Goal: Check status: Check status

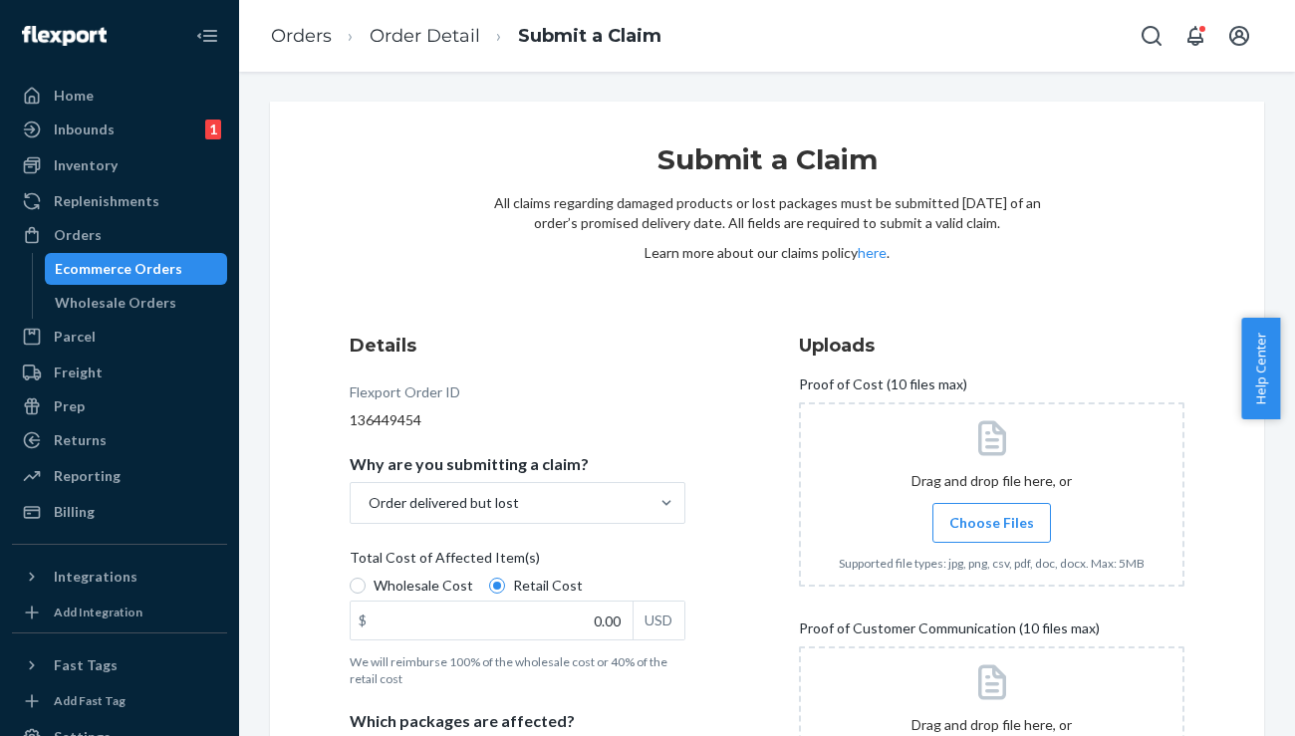
scroll to position [355, 0]
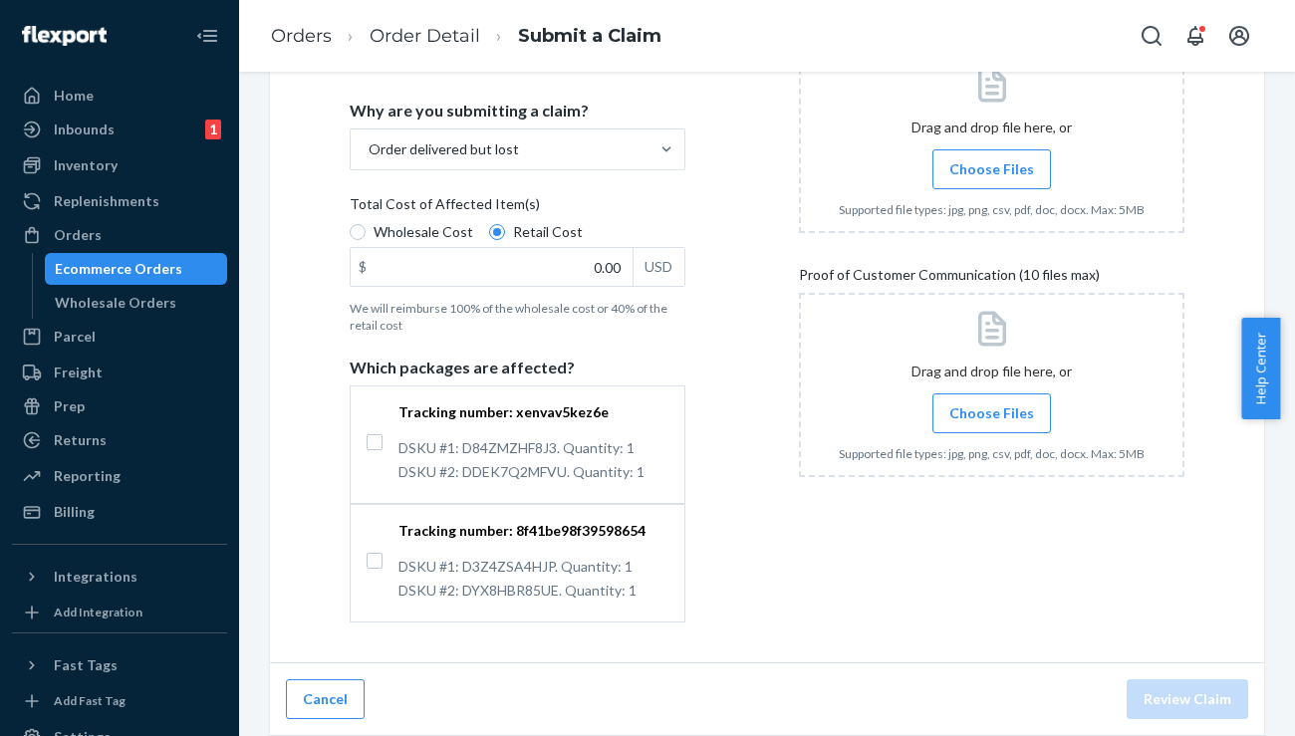
click at [117, 238] on div "Orders" at bounding box center [119, 235] width 211 height 28
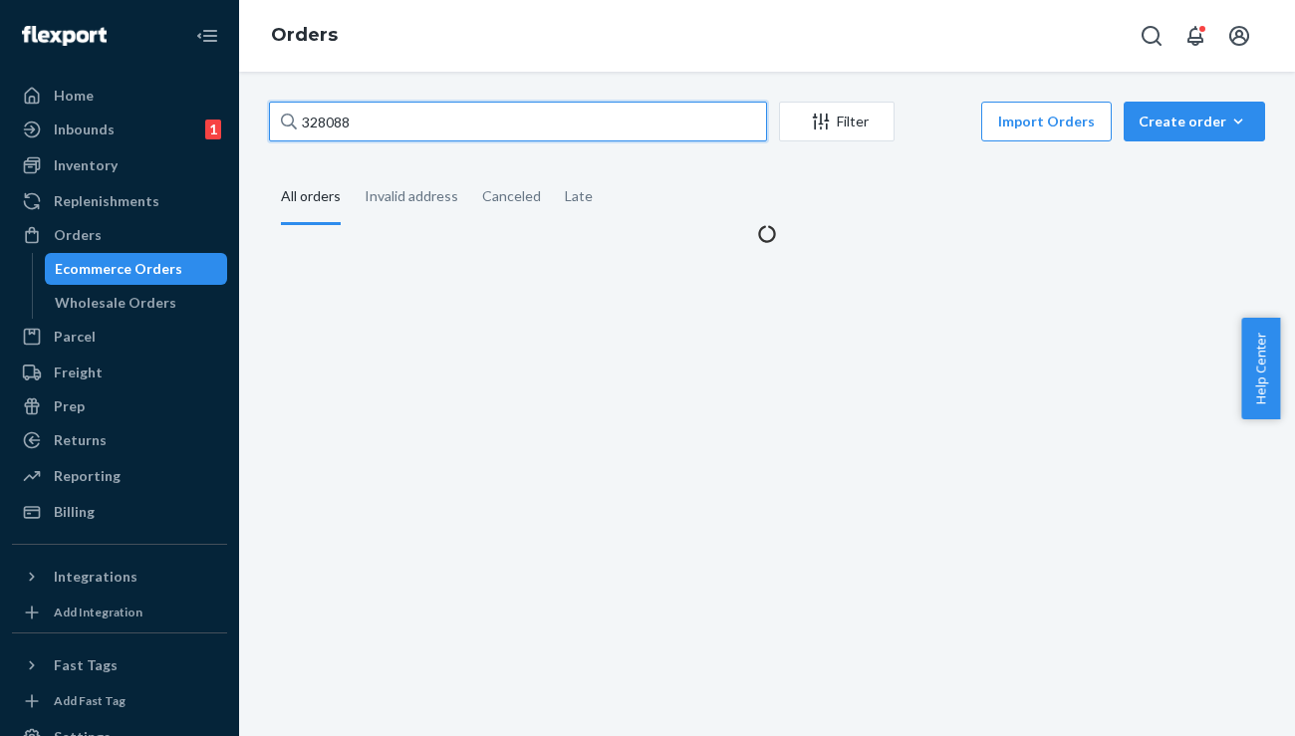
click at [451, 104] on input "328088" at bounding box center [518, 122] width 498 height 40
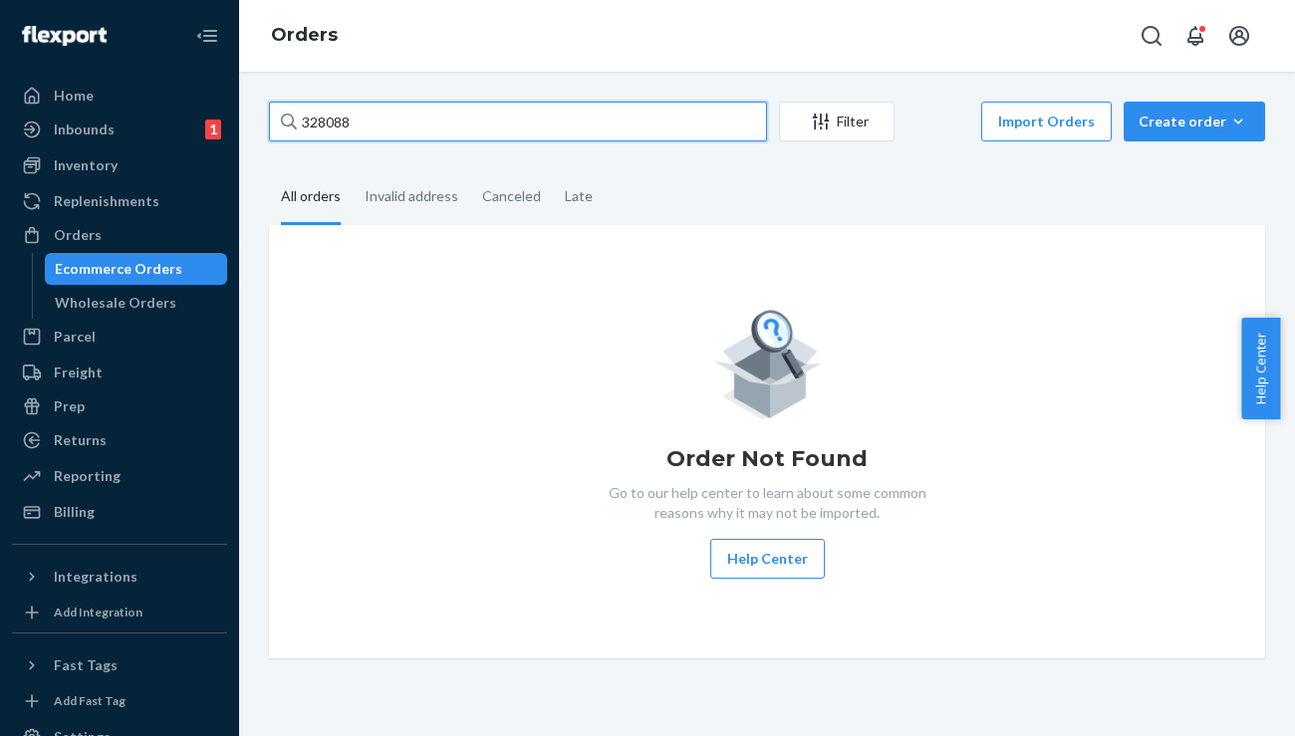
paste input "406"
type input "328406"
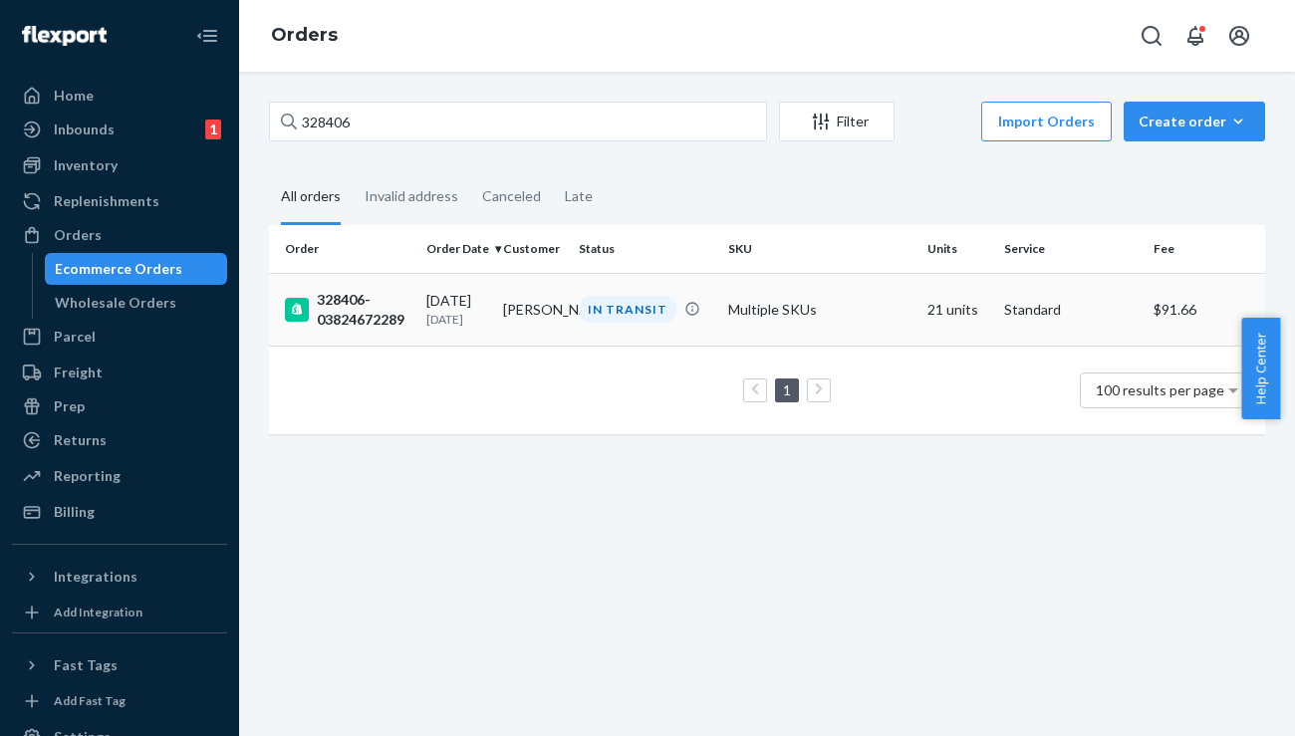
click at [349, 298] on div "328406-03824672289" at bounding box center [347, 310] width 125 height 40
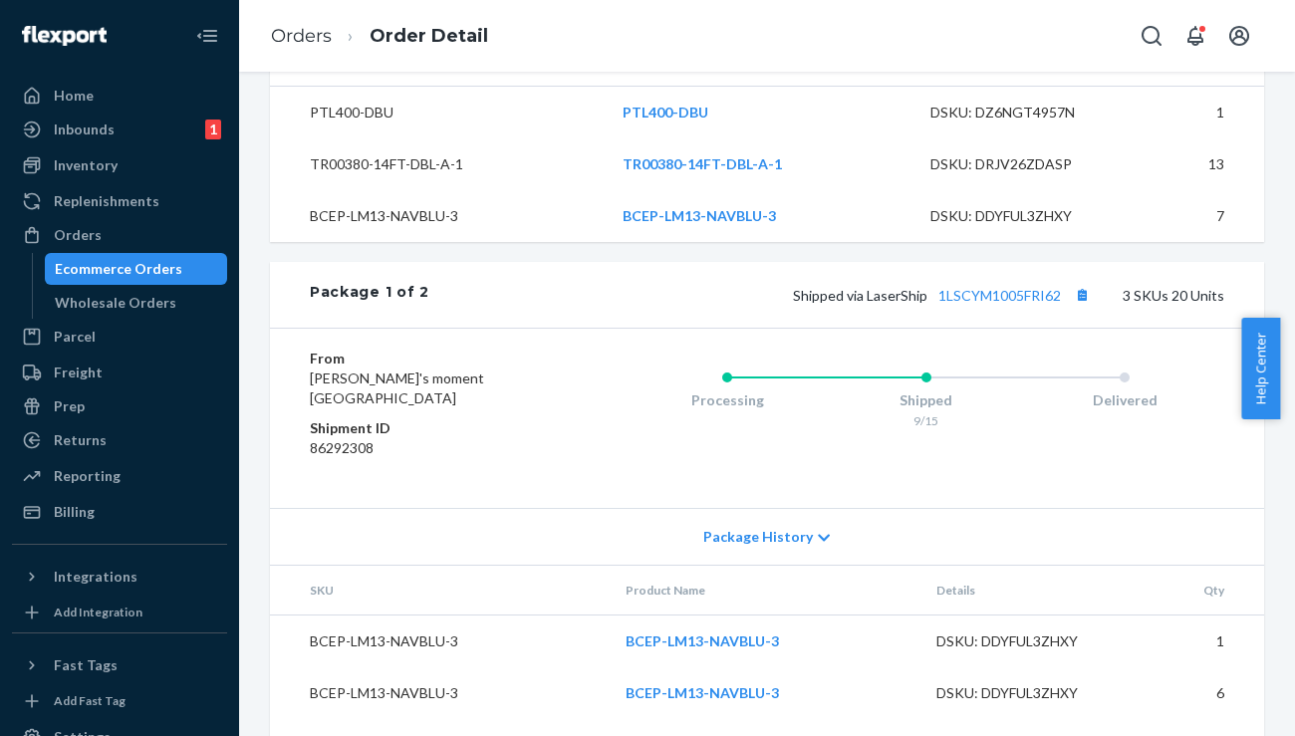
scroll to position [719, 0]
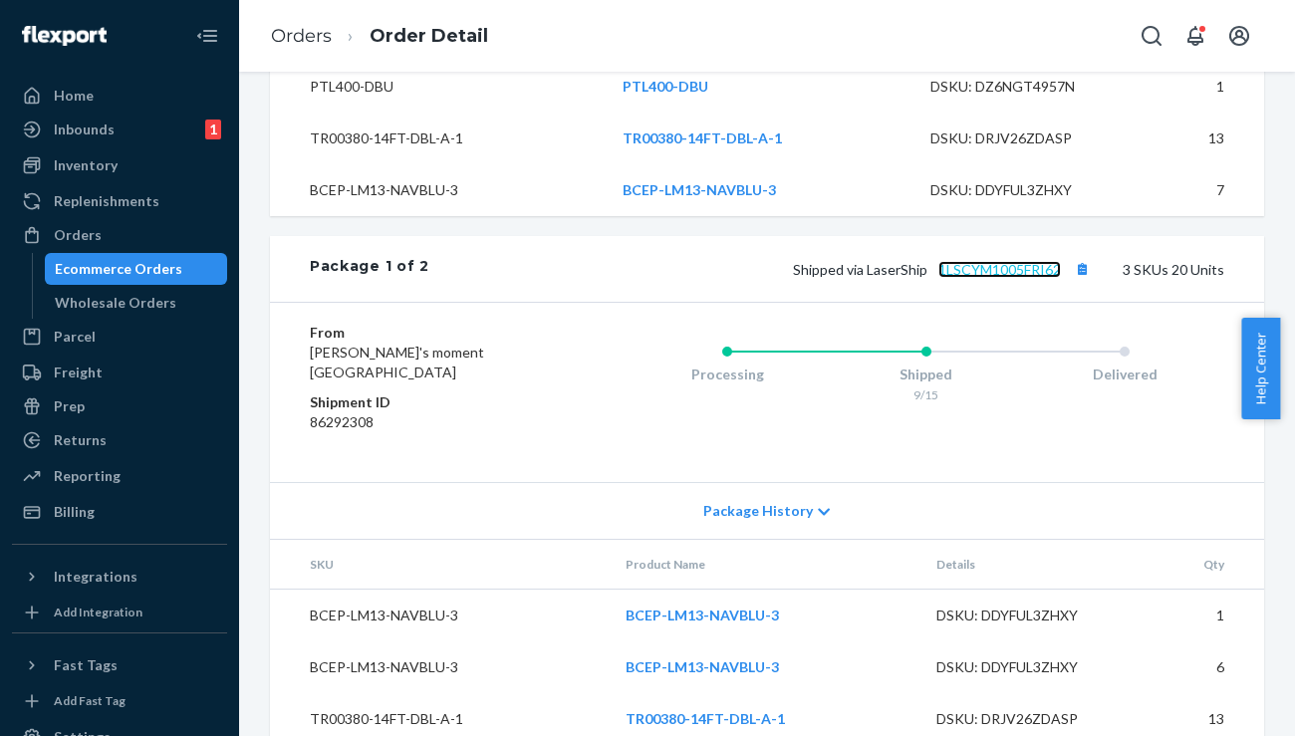
click at [987, 278] on link "1LSCYM1005FRI62" at bounding box center [999, 269] width 122 height 17
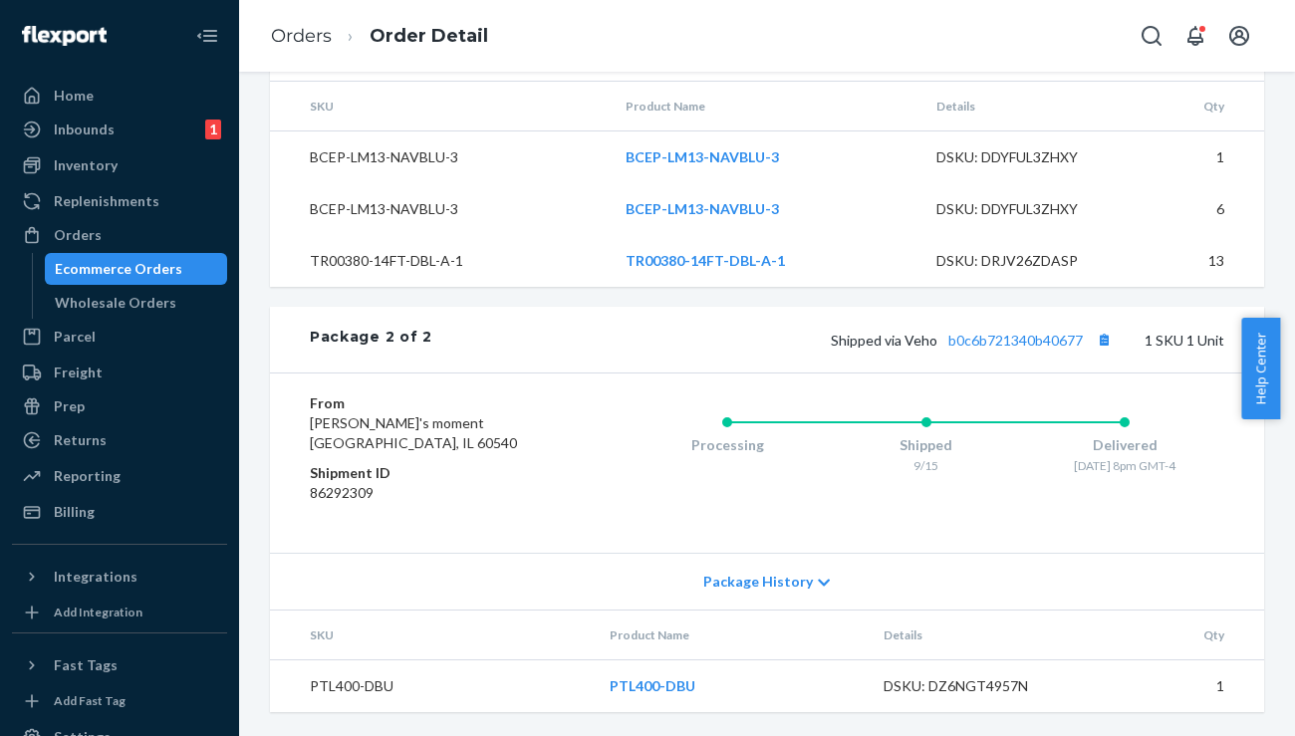
scroll to position [0, 0]
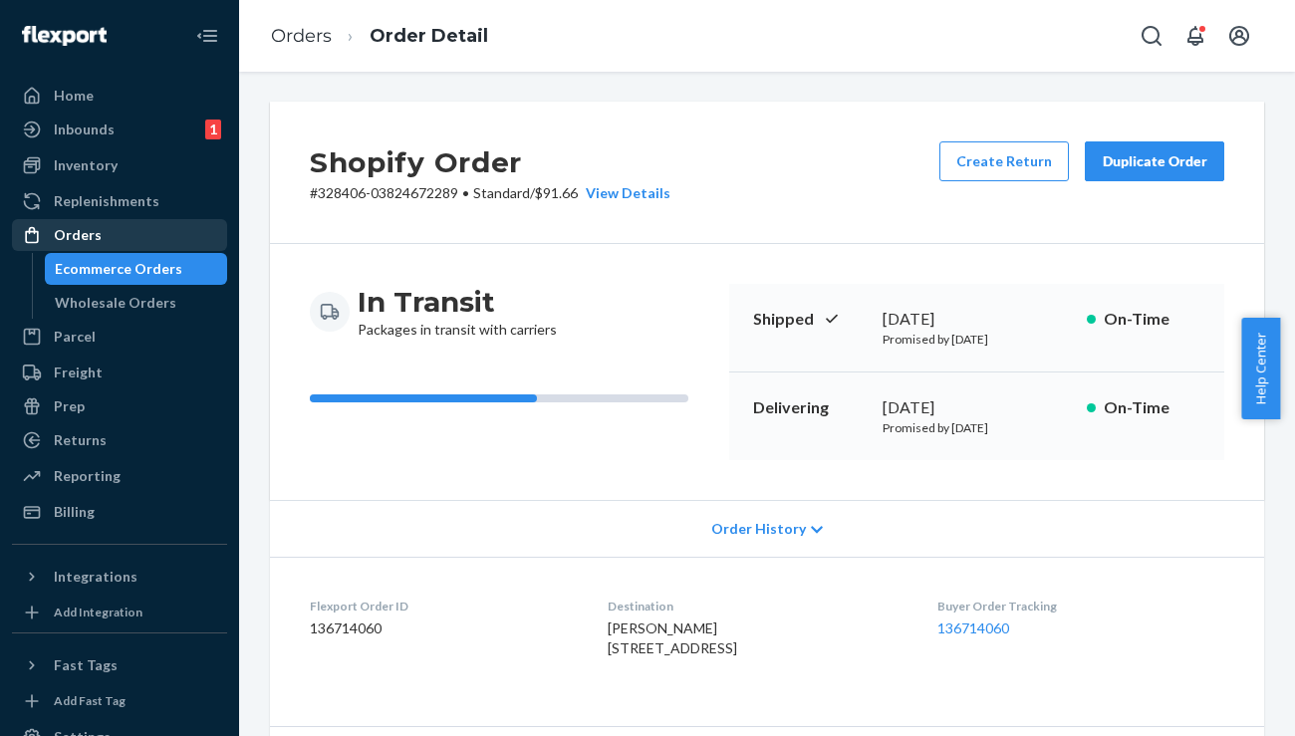
click at [133, 224] on div "Orders" at bounding box center [119, 235] width 211 height 28
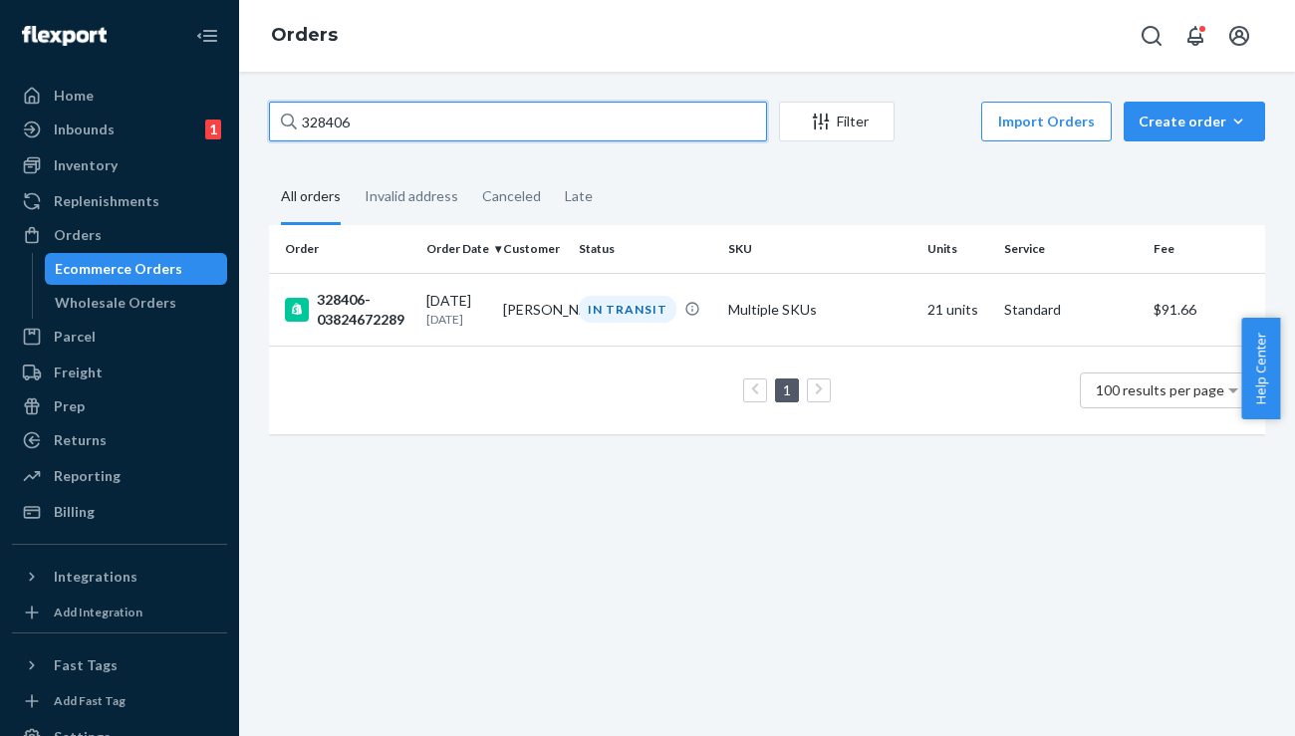
click at [440, 121] on input "328406" at bounding box center [518, 122] width 498 height 40
paste input "329"
type input "328329"
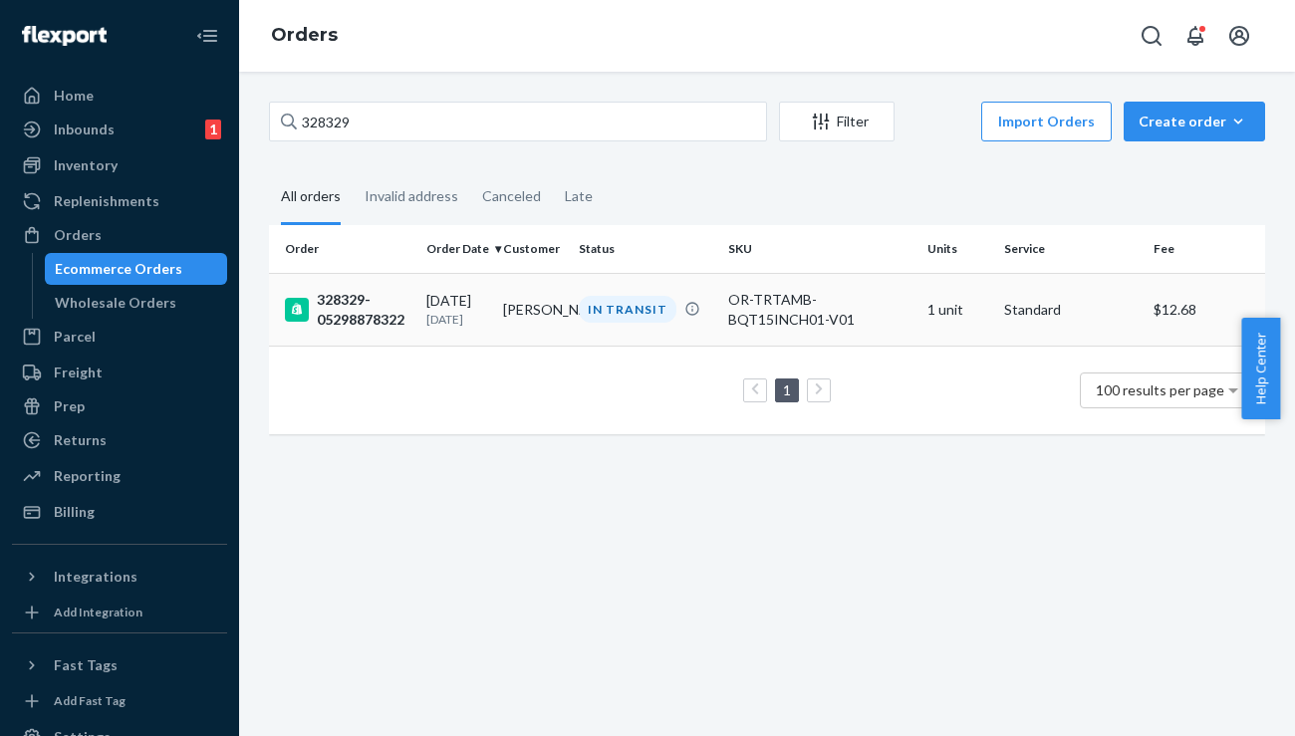
click at [360, 308] on div "328329-05298878322" at bounding box center [347, 310] width 125 height 40
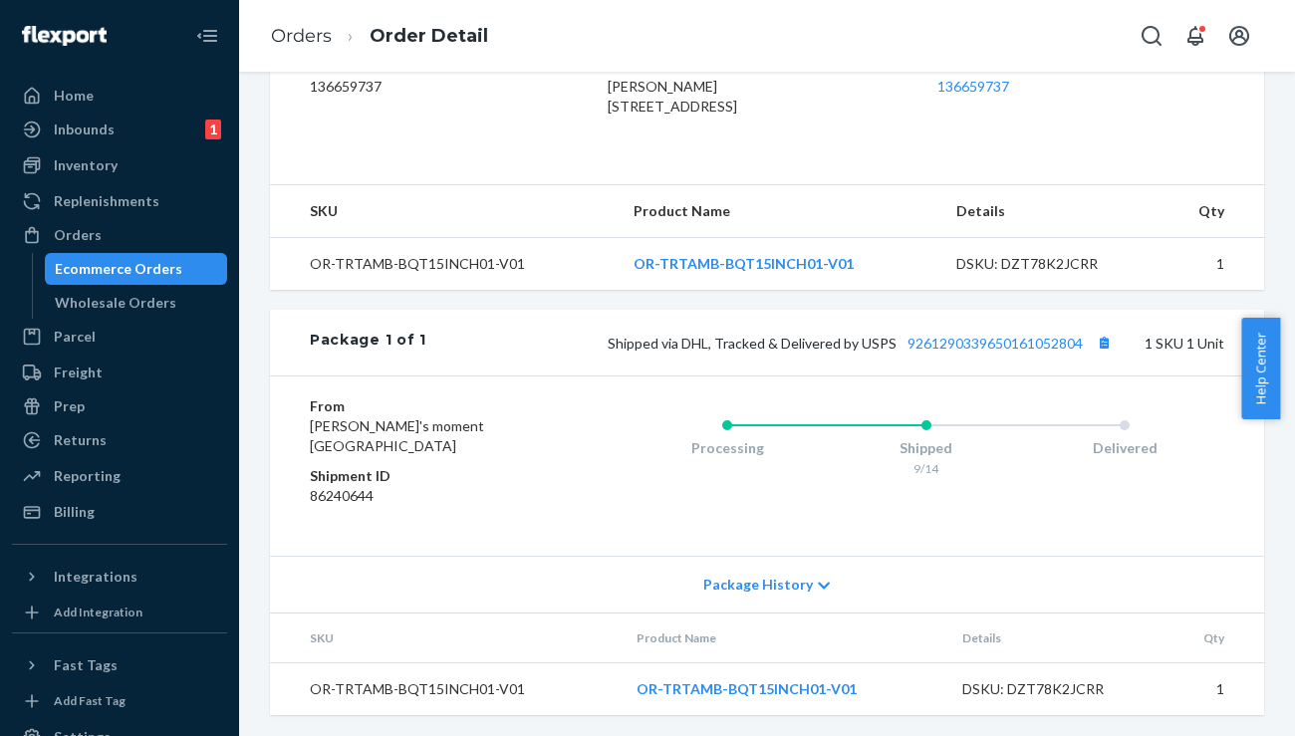
scroll to position [586, 0]
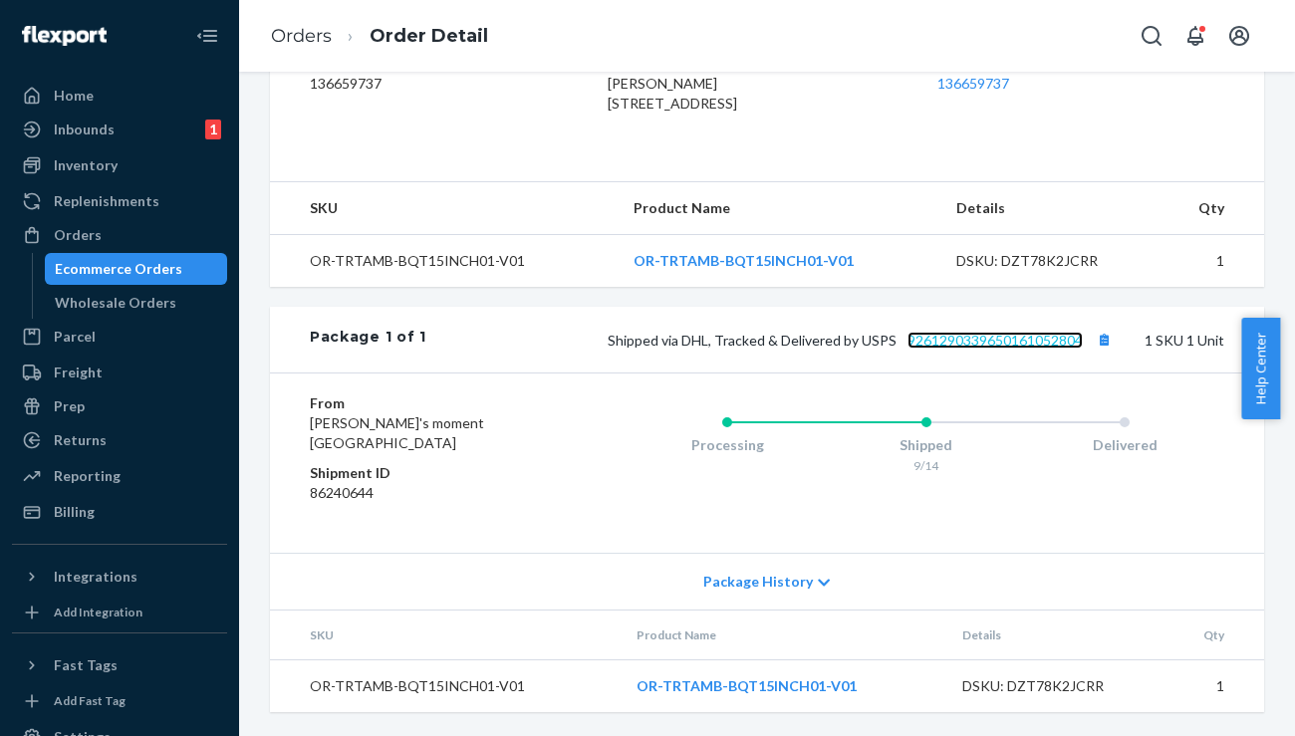
click at [994, 340] on link "9261290339650161052804" at bounding box center [994, 340] width 175 height 17
